Goal: Task Accomplishment & Management: Use online tool/utility

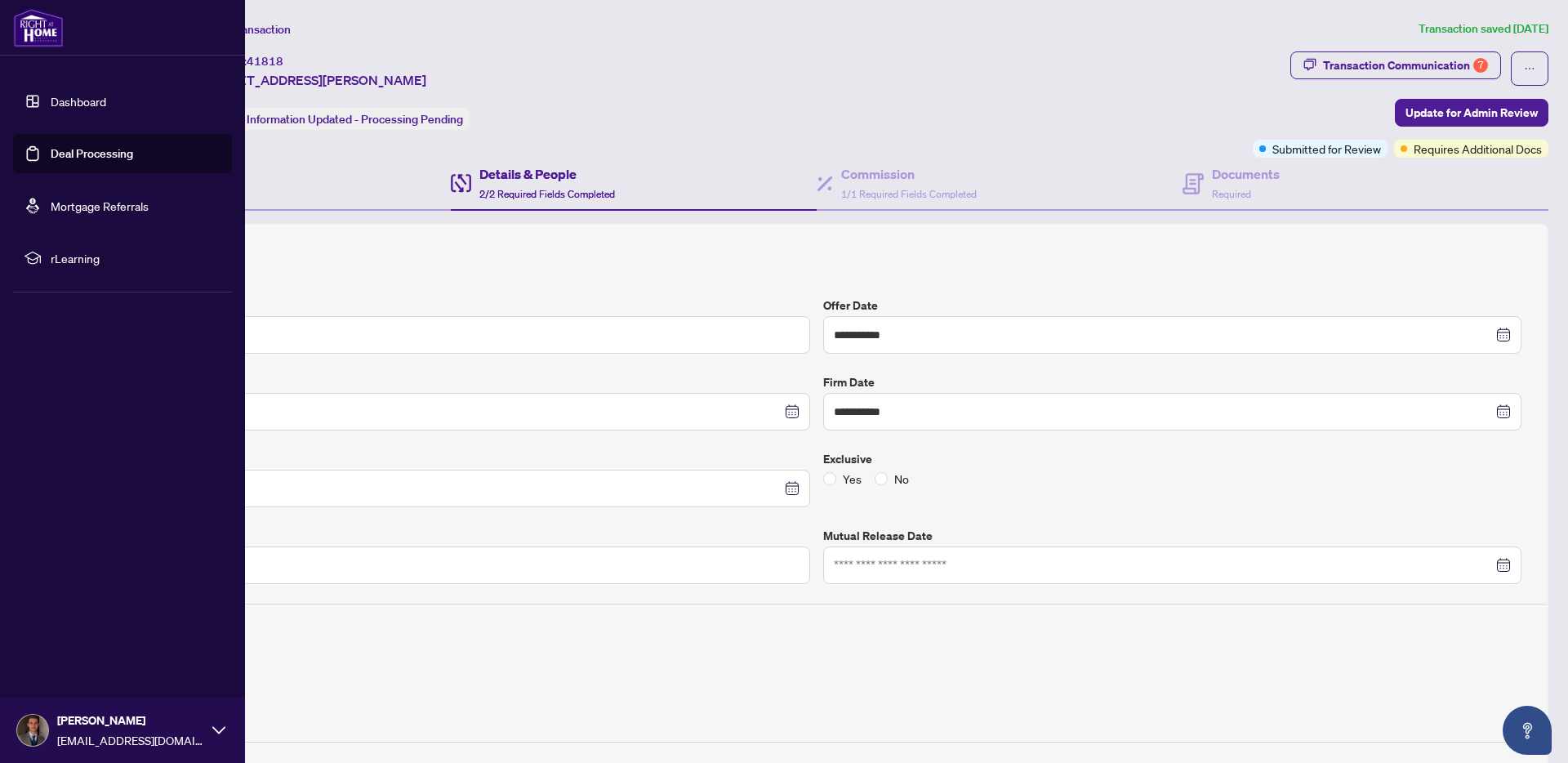
click at [73, 152] on link "Deal Processing" at bounding box center [92, 153] width 82 height 15
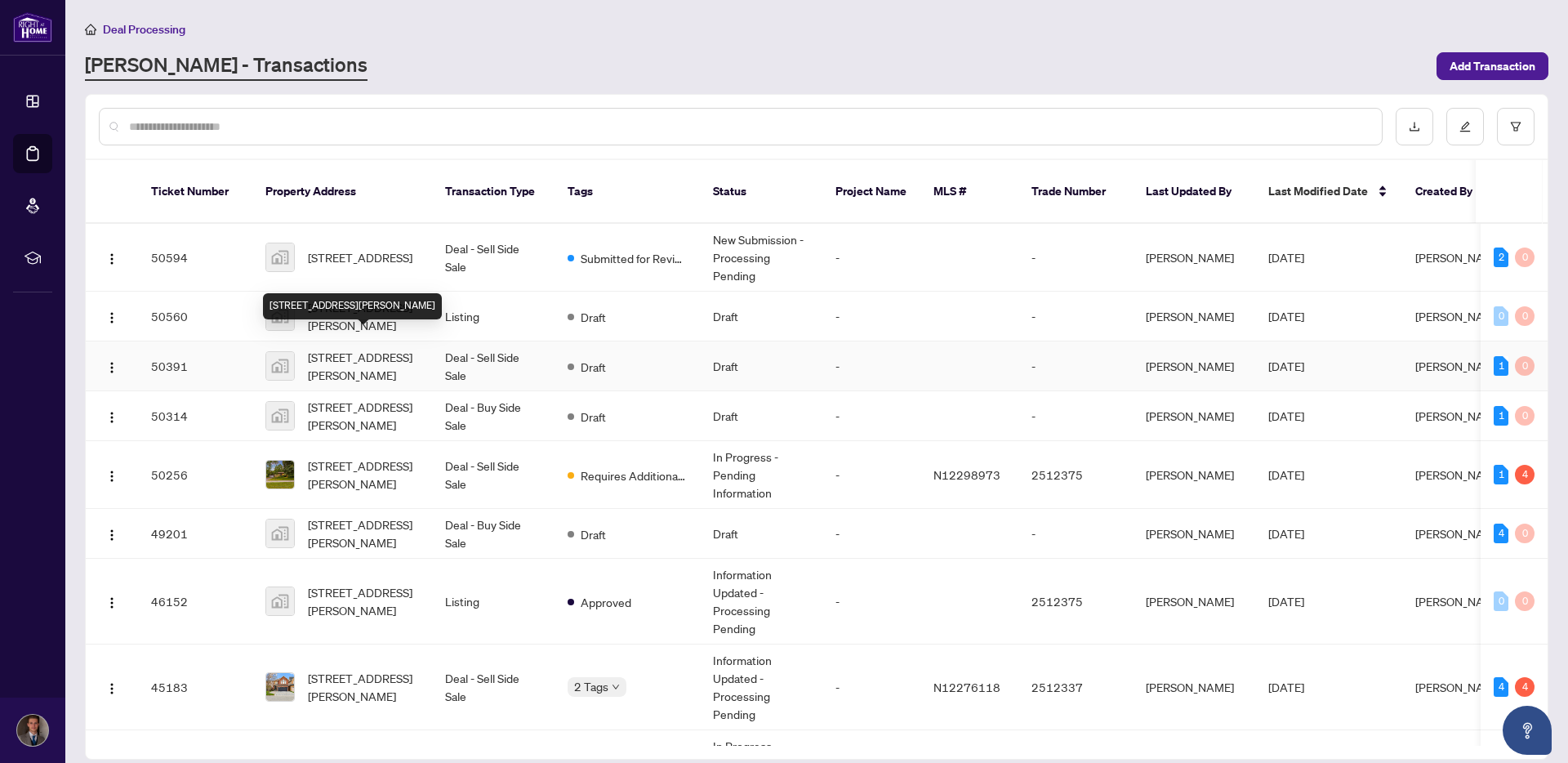
click at [411, 353] on span "[STREET_ADDRESS][PERSON_NAME]" at bounding box center [364, 365] width 111 height 36
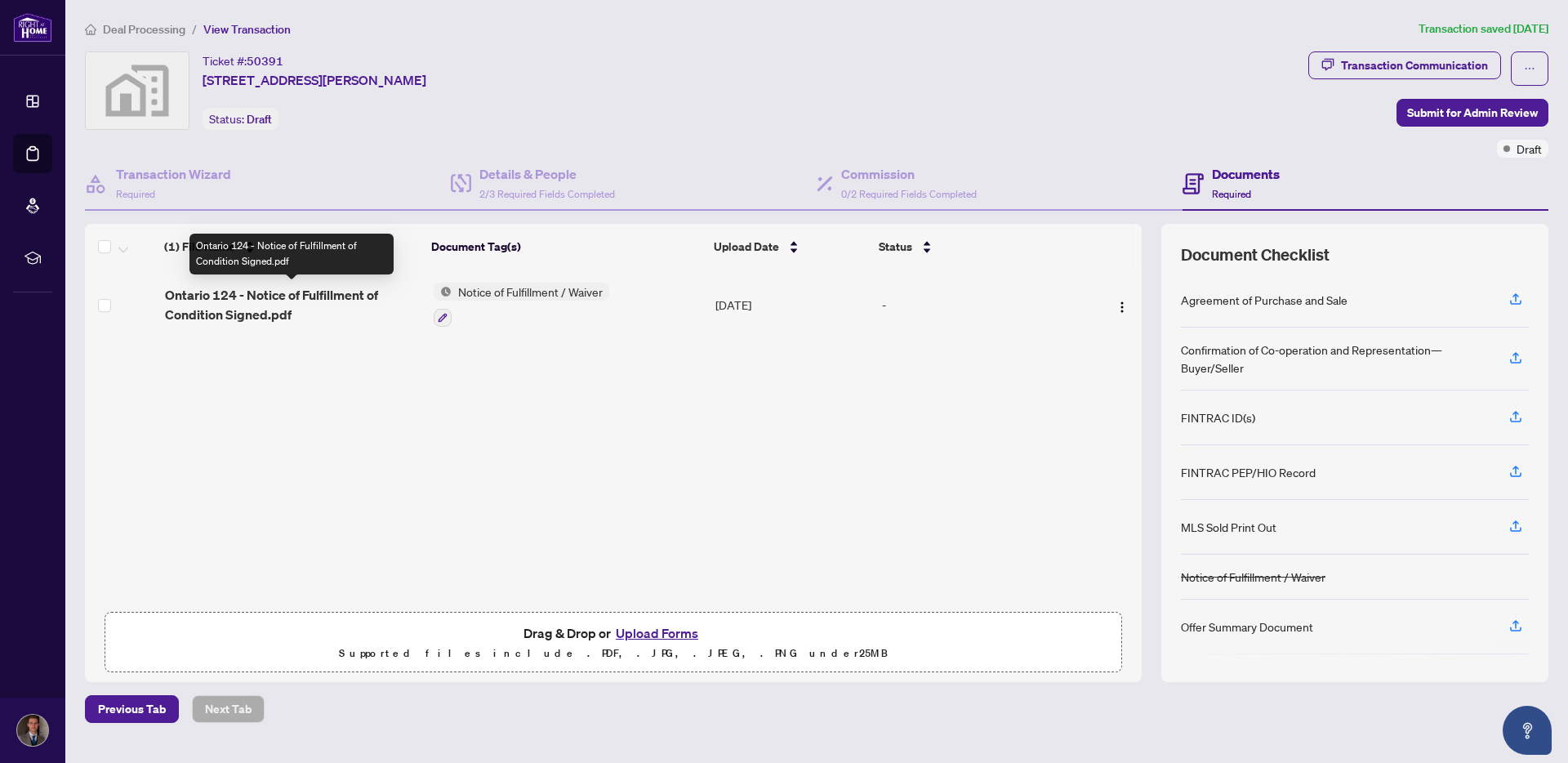
click at [370, 293] on span "Ontario 124 - Notice of Fulfillment of Condition Signed.pdf" at bounding box center [293, 304] width 256 height 39
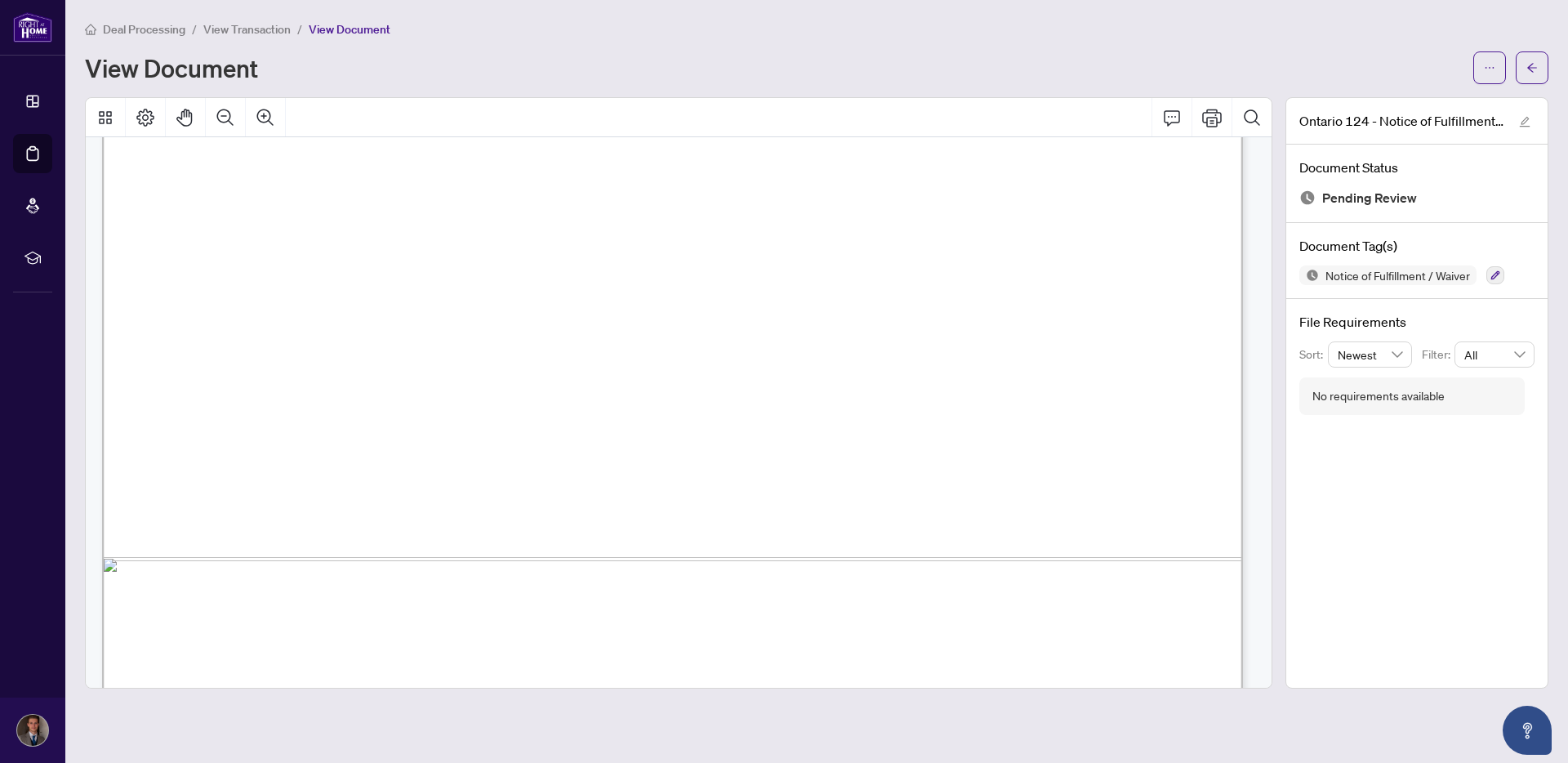
scroll to position [959, 0]
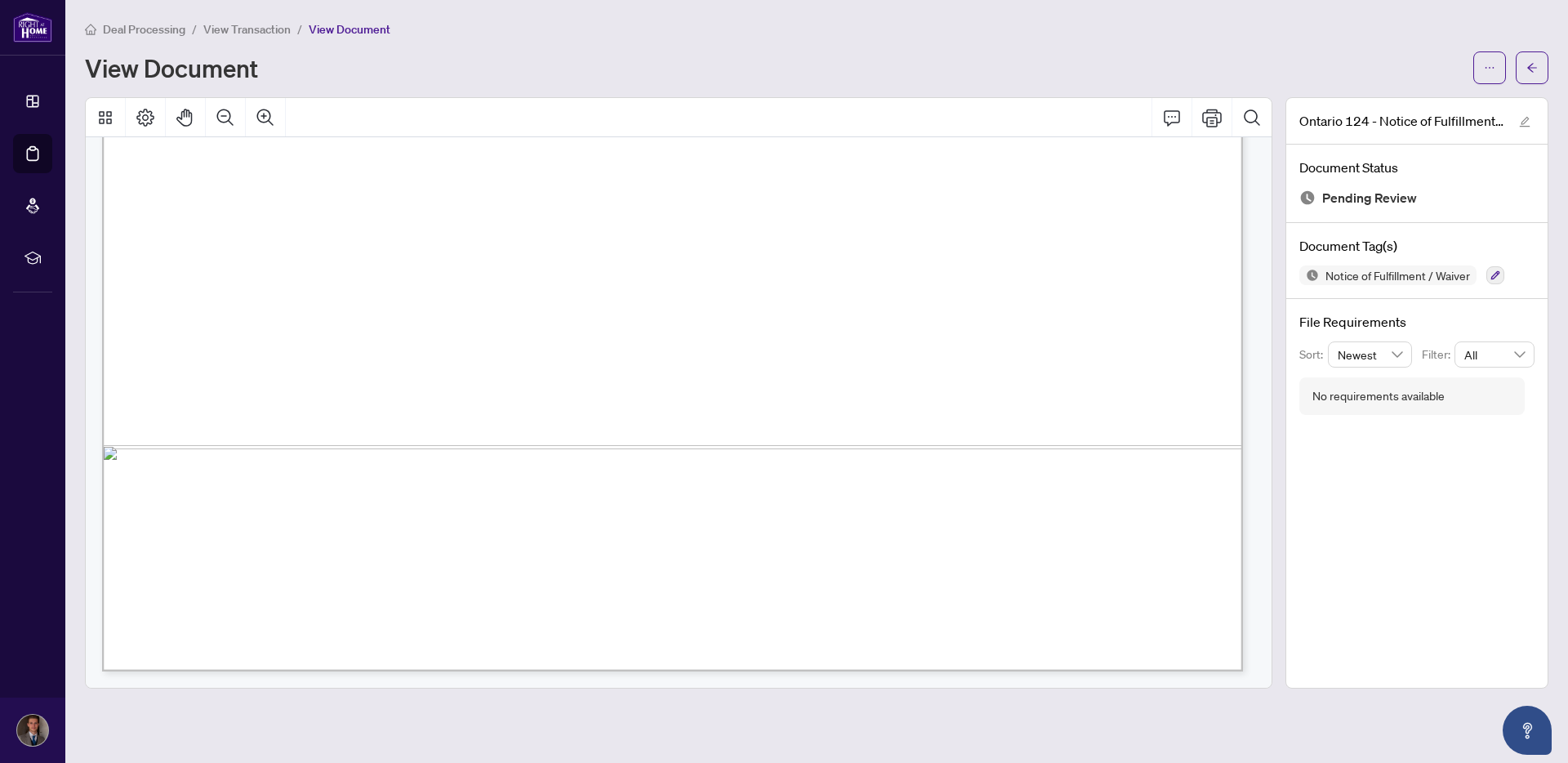
click at [244, 32] on span "View Transaction" at bounding box center [247, 29] width 88 height 15
